Goal: Navigation & Orientation: Find specific page/section

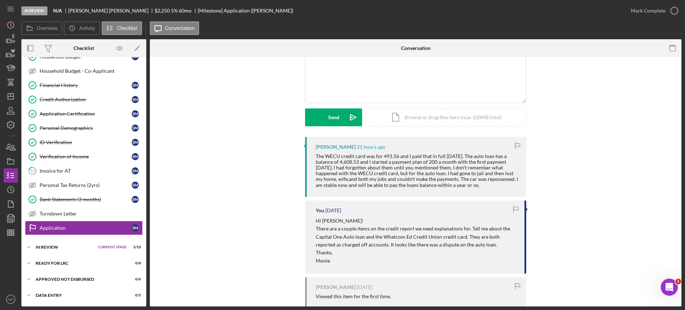
scroll to position [45, 0]
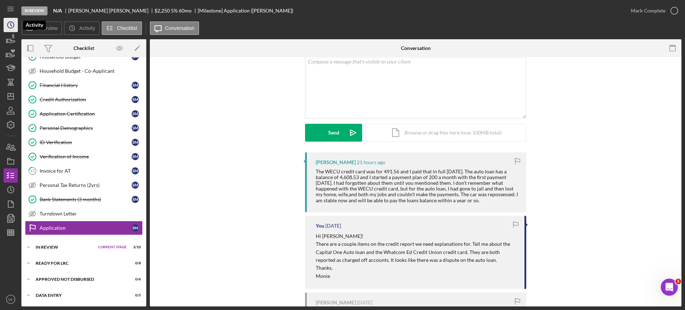
click at [9, 27] on icon "Icon/History" at bounding box center [11, 25] width 18 height 18
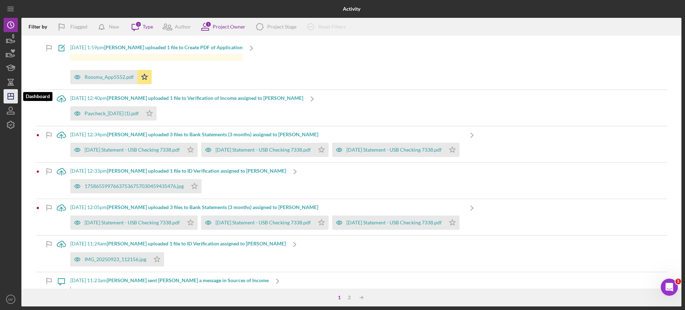
click at [12, 95] on icon "Icon/Dashboard" at bounding box center [11, 96] width 18 height 18
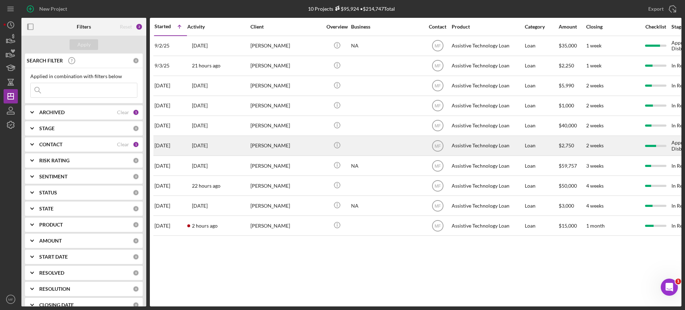
click at [283, 148] on div "[PERSON_NAME]" at bounding box center [285, 145] width 71 height 19
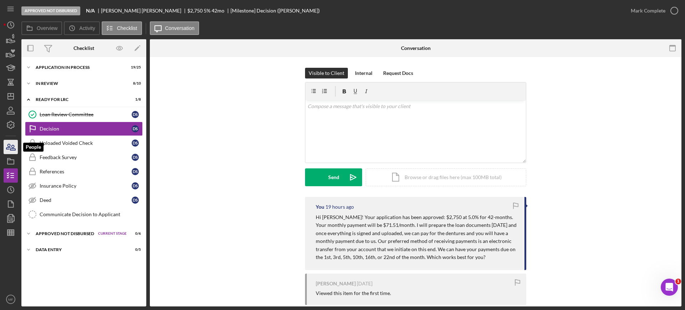
click at [14, 146] on icon "button" at bounding box center [12, 147] width 5 height 5
